Goal: Task Accomplishment & Management: Manage account settings

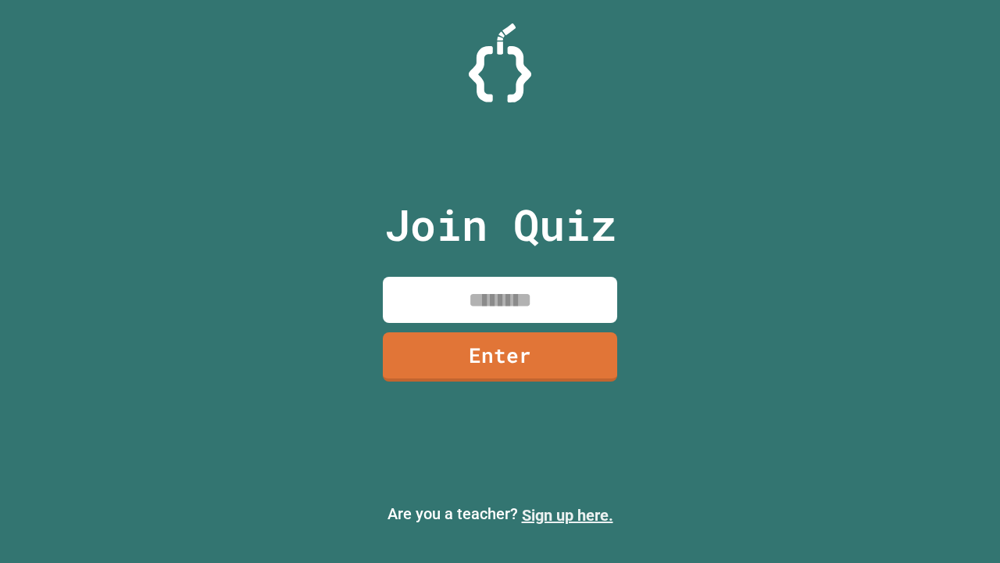
click at [567, 515] on link "Sign up here." at bounding box center [567, 515] width 91 height 19
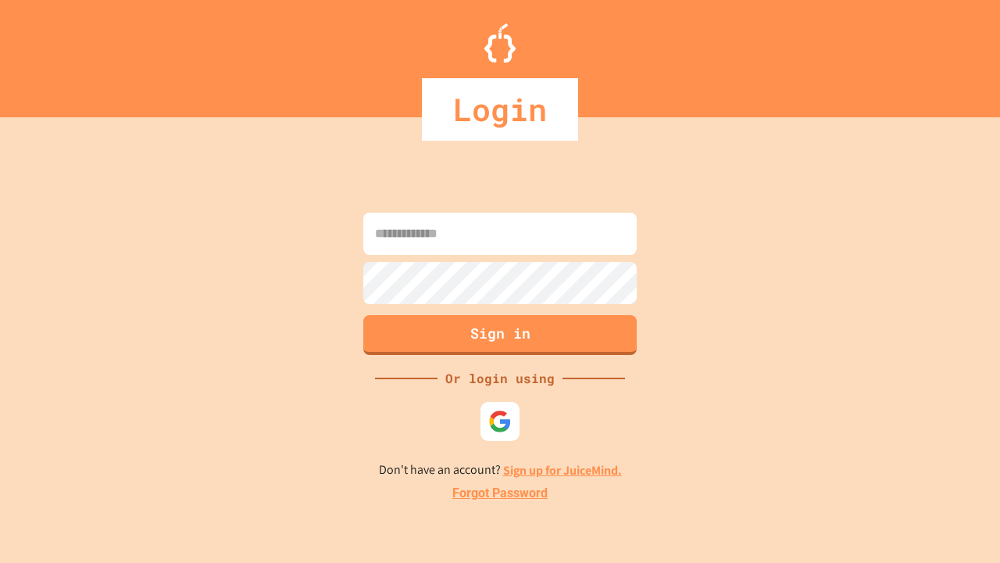
click at [500, 493] on link "Forgot Password" at bounding box center [499, 493] width 95 height 19
